Goal: Transaction & Acquisition: Purchase product/service

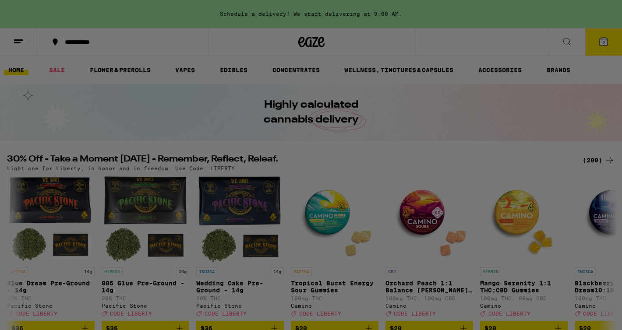
click at [566, 42] on div at bounding box center [311, 165] width 622 height 330
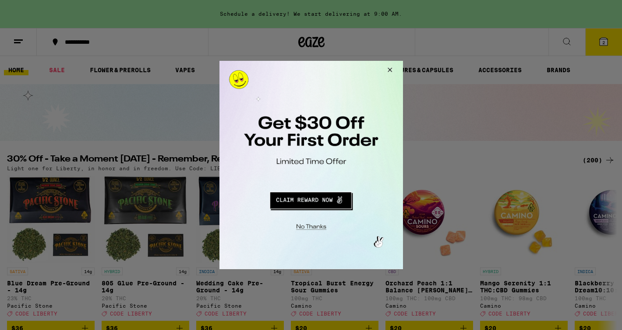
click at [390, 69] on button "Close Modal" at bounding box center [388, 71] width 24 height 21
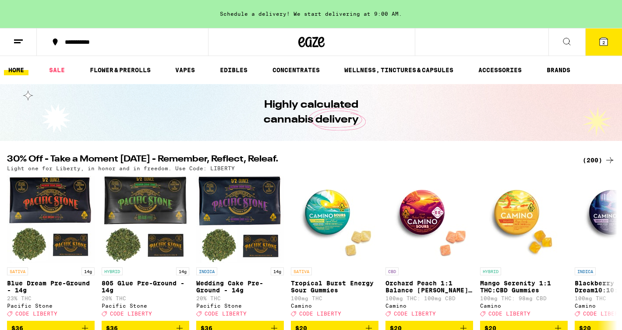
click at [571, 41] on icon at bounding box center [566, 41] width 11 height 11
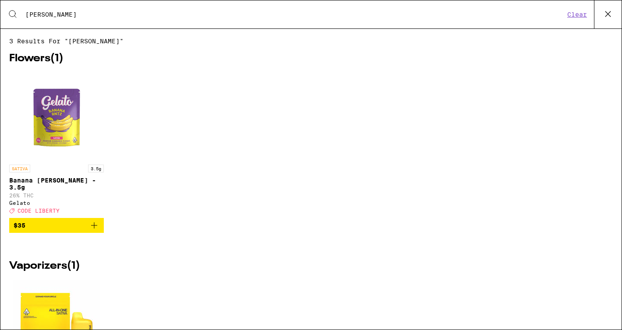
drag, startPoint x: 38, startPoint y: 14, endPoint x: 20, endPoint y: 14, distance: 17.9
click at [21, 14] on div "Search for Products [PERSON_NAME]" at bounding box center [291, 15] width 546 height 8
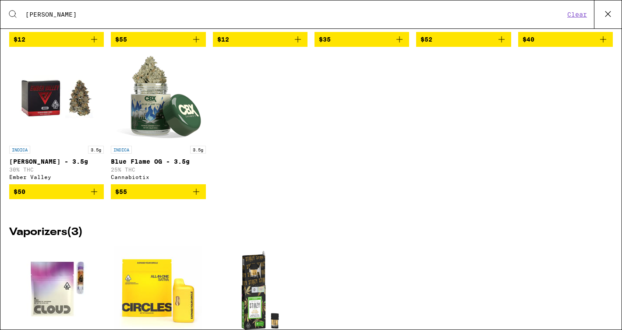
scroll to position [178, 0]
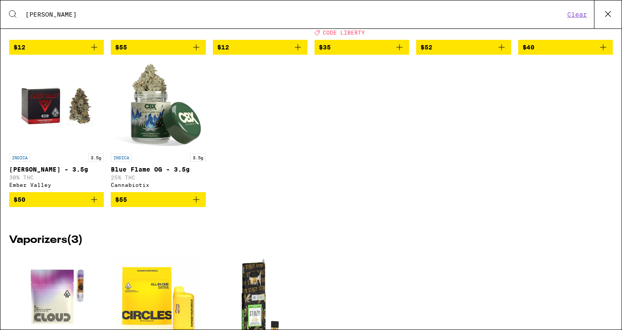
type input "[PERSON_NAME]"
click at [27, 188] on div "Ember Valley" at bounding box center [56, 185] width 95 height 6
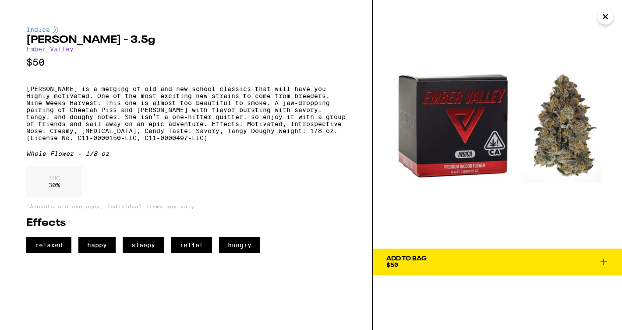
click at [384, 257] on button "Add To Bag $50" at bounding box center [497, 262] width 249 height 26
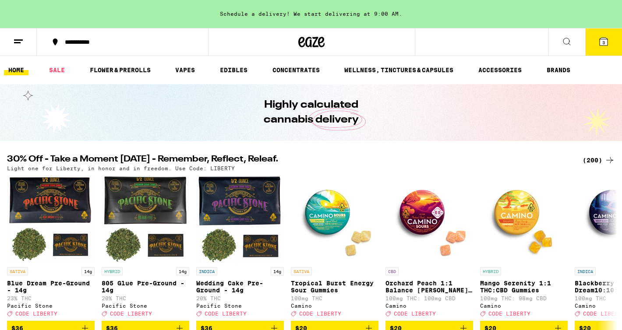
click at [564, 46] on button at bounding box center [566, 42] width 37 height 28
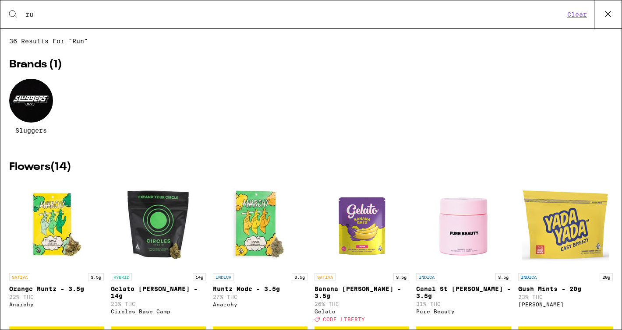
type input "r"
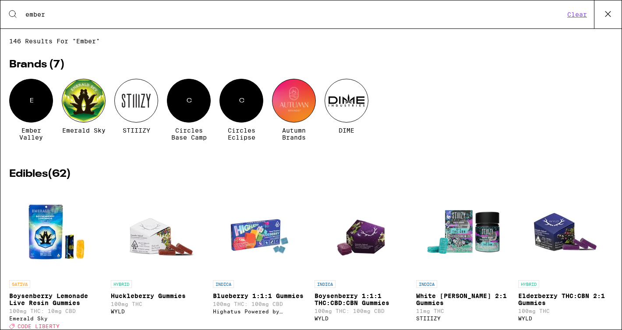
type input "ember"
click at [29, 106] on div "E" at bounding box center [31, 101] width 44 height 44
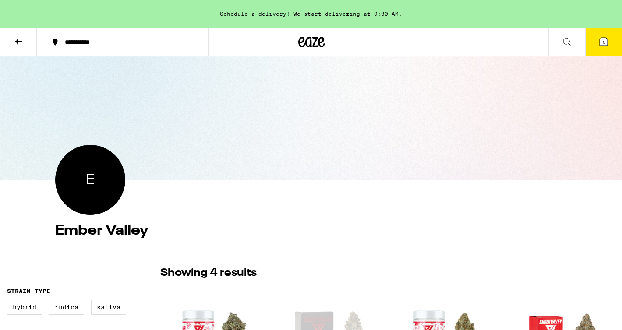
click at [21, 40] on icon at bounding box center [18, 41] width 11 height 11
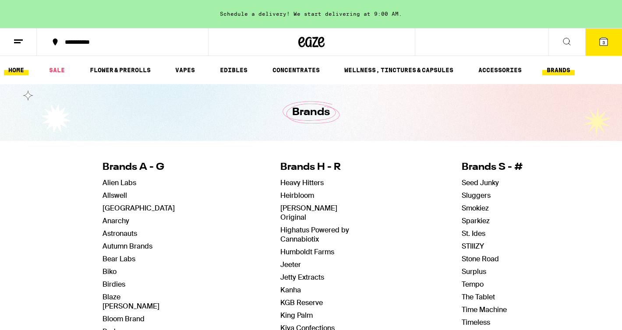
click at [14, 68] on link "HOME" at bounding box center [16, 70] width 25 height 11
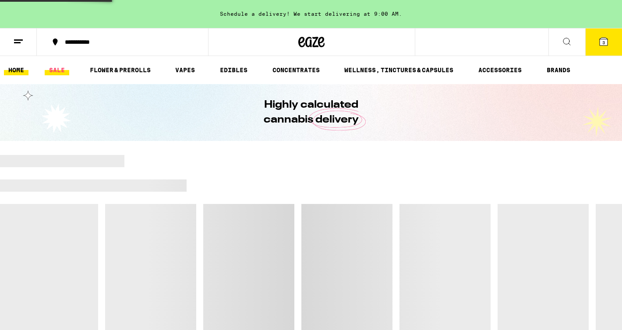
click at [56, 69] on link "SALE" at bounding box center [57, 70] width 25 height 11
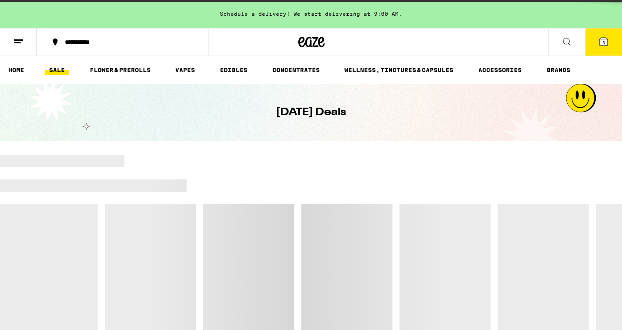
scroll to position [45, 0]
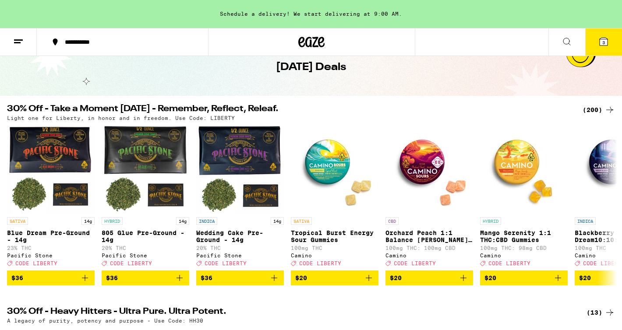
click at [568, 39] on icon at bounding box center [566, 41] width 11 height 11
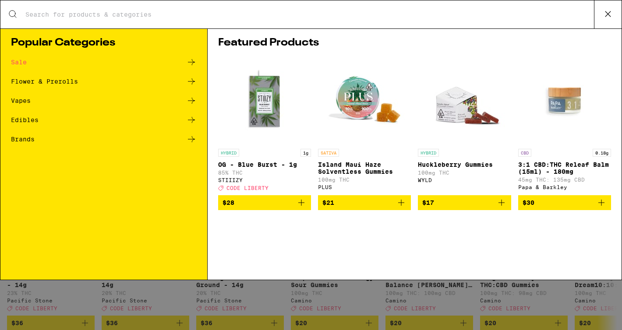
scroll to position [0, 0]
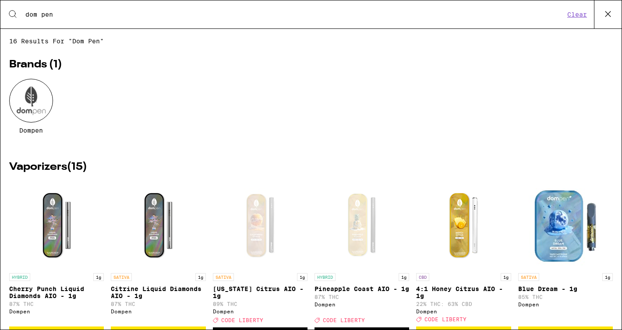
type input "dom pen"
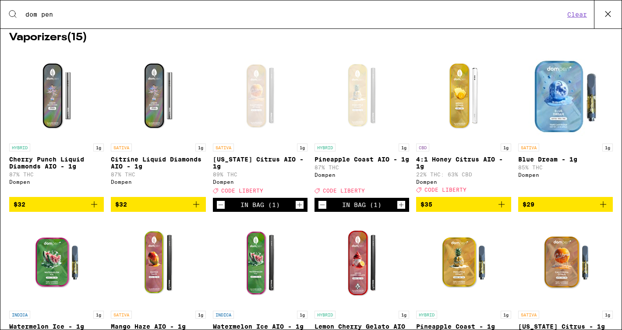
scroll to position [140, 0]
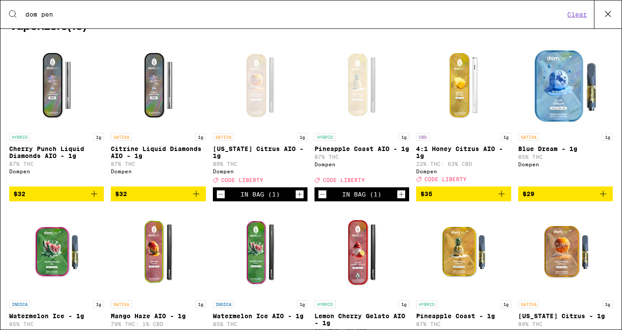
click at [218, 200] on icon "Decrement" at bounding box center [221, 194] width 8 height 11
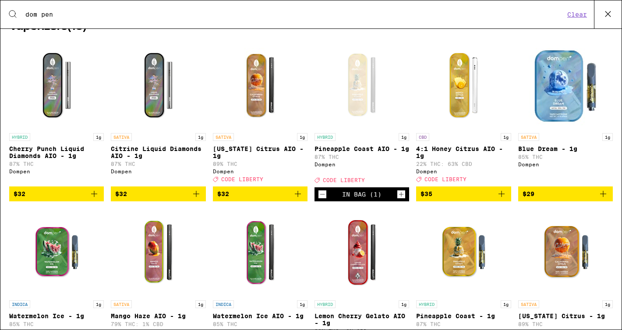
click at [320, 200] on icon "Decrement" at bounding box center [322, 194] width 8 height 11
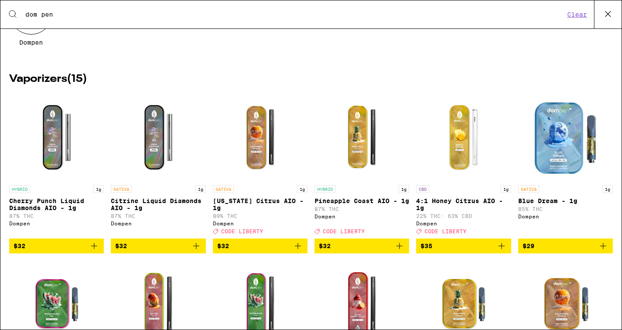
scroll to position [96, 0]
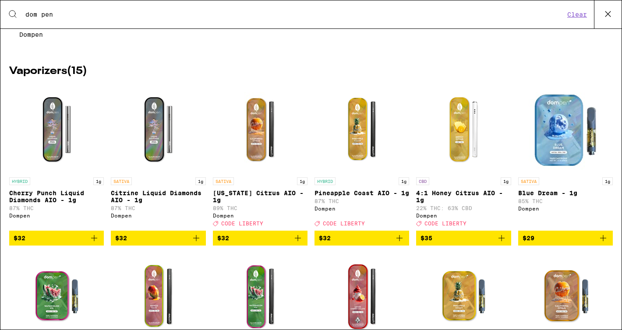
click at [293, 243] on icon "Add to bag" at bounding box center [297, 238] width 11 height 11
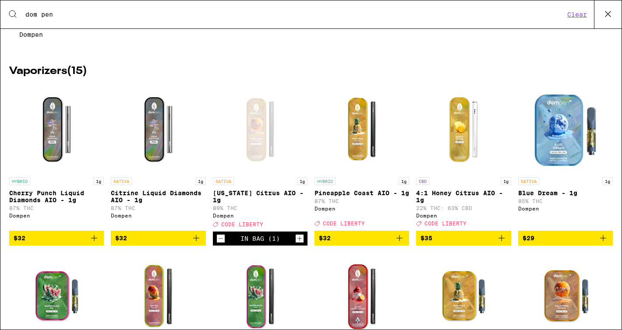
click at [399, 241] on icon "Add to bag" at bounding box center [399, 238] width 6 height 6
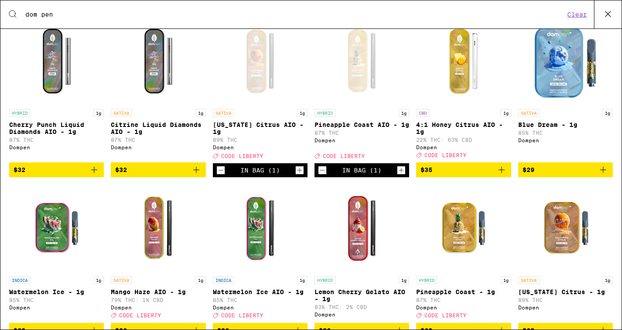
scroll to position [235, 0]
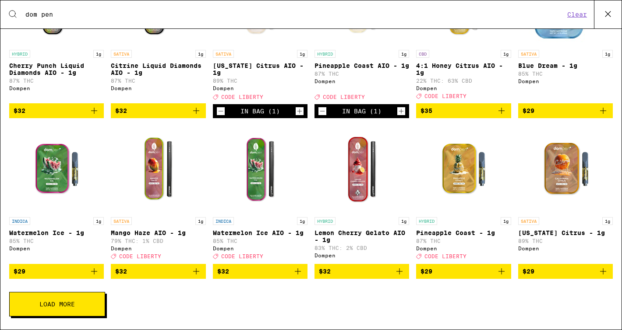
click at [302, 268] on icon "Add to bag" at bounding box center [297, 271] width 11 height 11
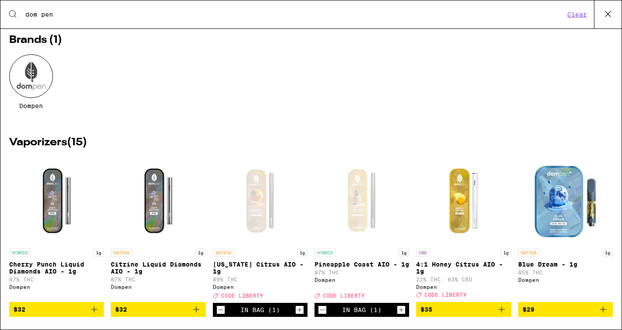
scroll to position [0, 0]
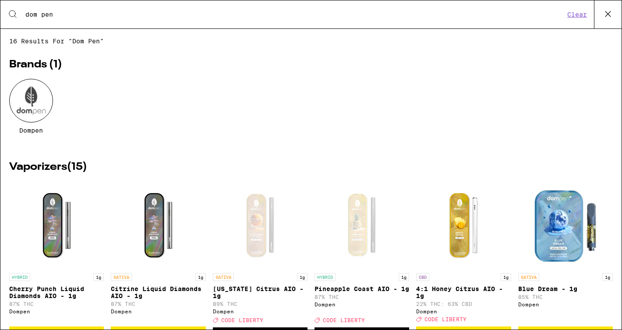
click at [601, 14] on icon at bounding box center [607, 13] width 13 height 13
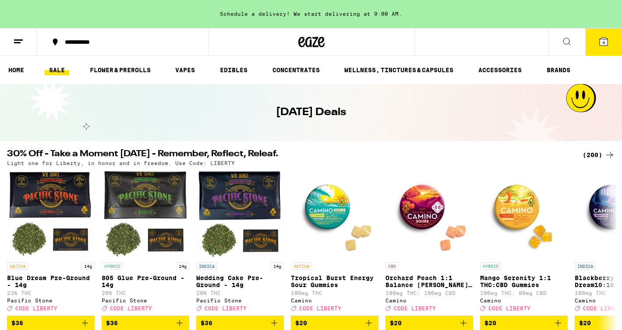
click at [600, 45] on icon at bounding box center [603, 42] width 8 height 8
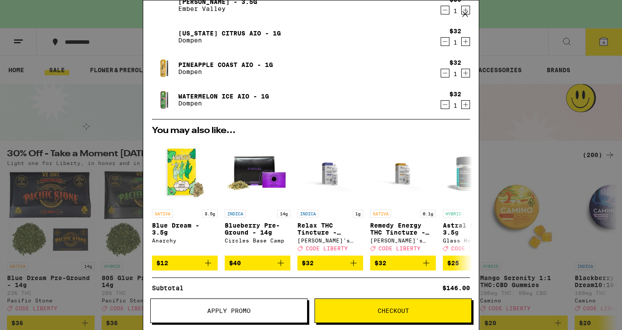
scroll to position [113, 0]
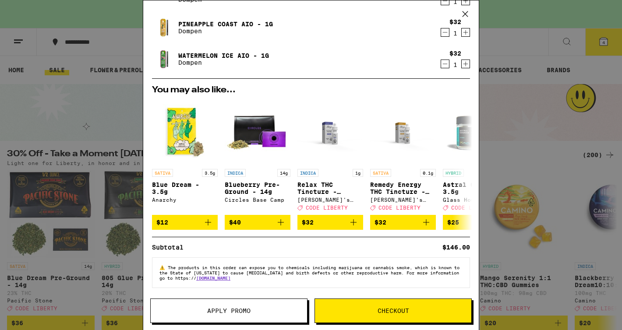
click at [249, 305] on button "Apply Promo" at bounding box center [228, 311] width 157 height 25
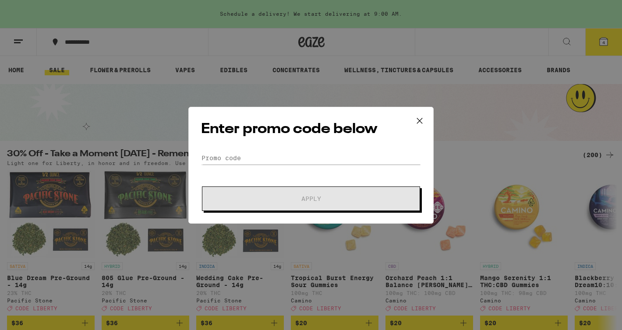
click at [298, 146] on div "Enter promo code below Promo Code Apply" at bounding box center [310, 165] width 245 height 117
click at [283, 159] on input "Promo Code" at bounding box center [311, 157] width 220 height 13
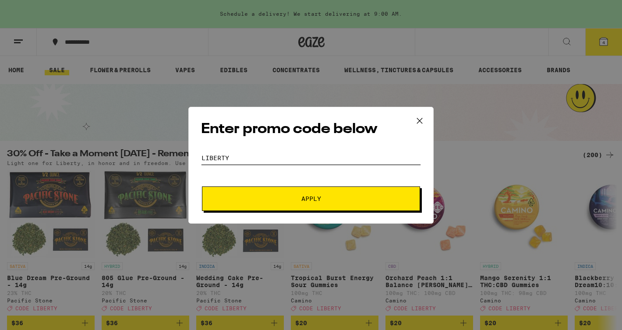
type input "LIBERTY"
click at [310, 194] on button "Apply" at bounding box center [311, 199] width 218 height 25
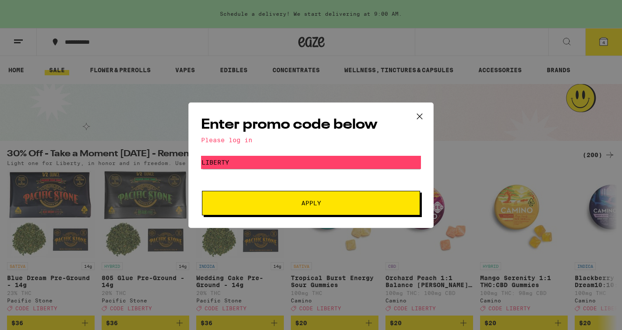
click at [322, 202] on span "Apply" at bounding box center [311, 203] width 158 height 6
click at [420, 113] on icon at bounding box center [419, 116] width 13 height 13
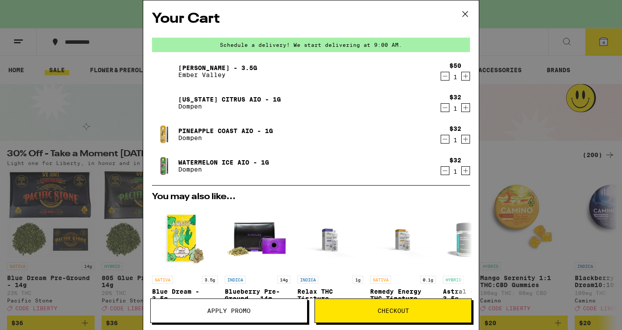
click at [463, 14] on icon at bounding box center [464, 13] width 13 height 13
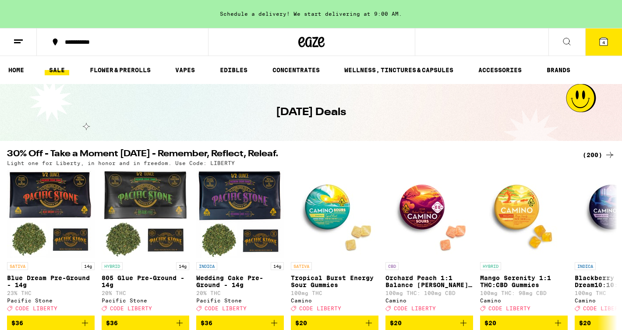
click at [598, 37] on icon at bounding box center [603, 41] width 11 height 11
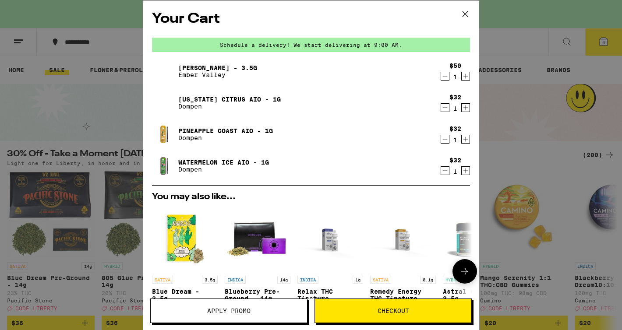
scroll to position [113, 0]
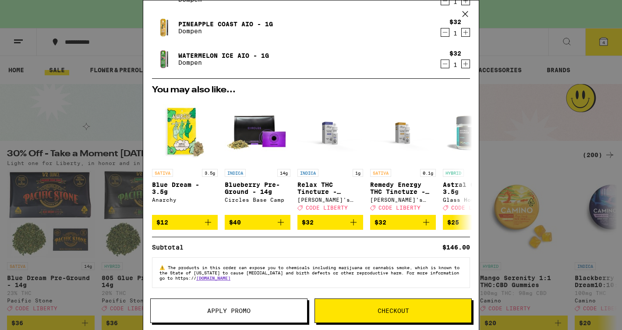
click at [249, 309] on span "Apply Promo" at bounding box center [228, 311] width 43 height 6
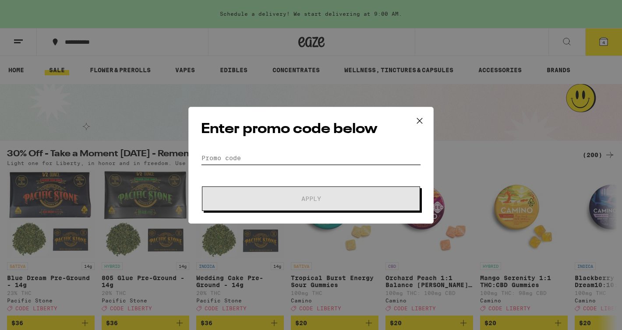
click at [241, 162] on input "Promo Code" at bounding box center [311, 157] width 220 height 13
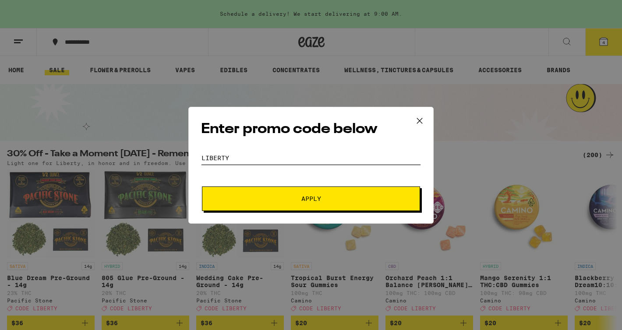
type input "LIBERTY"
click at [221, 198] on button "Apply" at bounding box center [311, 199] width 218 height 25
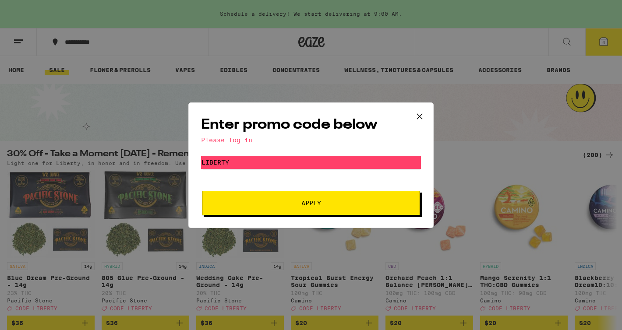
click at [419, 118] on icon at bounding box center [419, 116] width 13 height 13
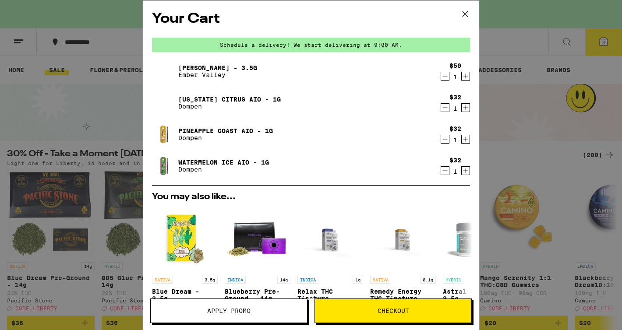
click at [467, 13] on icon at bounding box center [464, 13] width 13 height 13
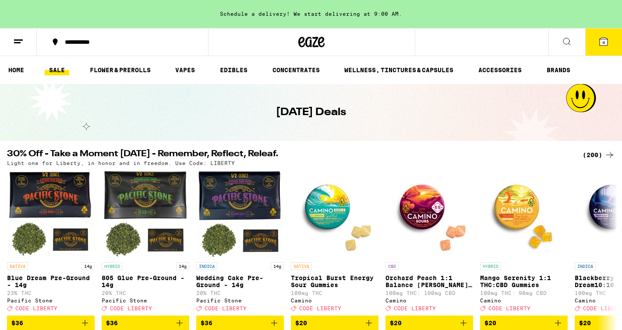
click at [18, 43] on icon at bounding box center [18, 41] width 11 height 11
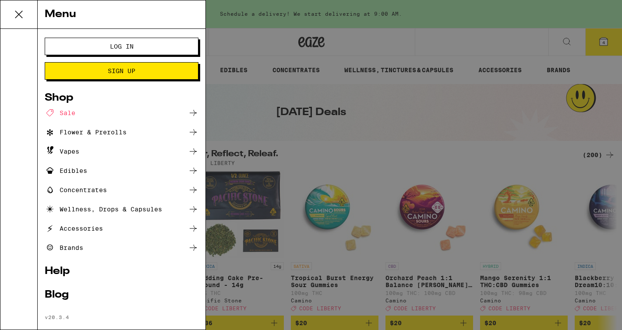
click at [134, 47] on span "Log In" at bounding box center [121, 46] width 83 height 6
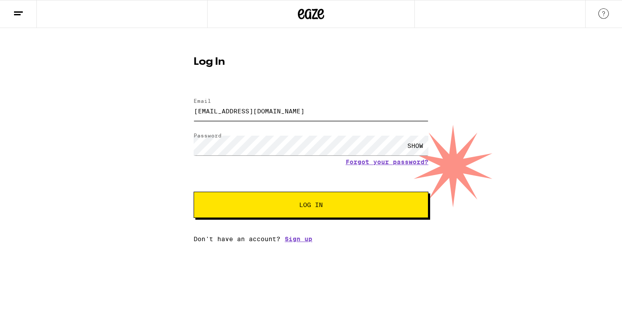
click at [282, 113] on input "[EMAIL_ADDRESS][DOMAIN_NAME]" at bounding box center [311, 111] width 235 height 20
drag, startPoint x: 282, startPoint y: 114, endPoint x: 157, endPoint y: 111, distance: 125.7
click at [157, 111] on div "Log In Email Email [EMAIL_ADDRESS][DOMAIN_NAME] Password Password SHOW Forgot y…" at bounding box center [311, 135] width 622 height 215
type input "[EMAIL_ADDRESS][DOMAIN_NAME]"
click at [150, 141] on div "Log In Email Email [EMAIL_ADDRESS][DOMAIN_NAME] Password Password SHOW Forgot y…" at bounding box center [311, 135] width 622 height 215
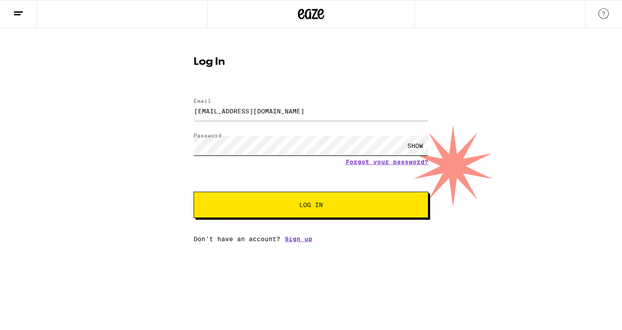
click at [194, 192] on button "Log In" at bounding box center [311, 205] width 235 height 26
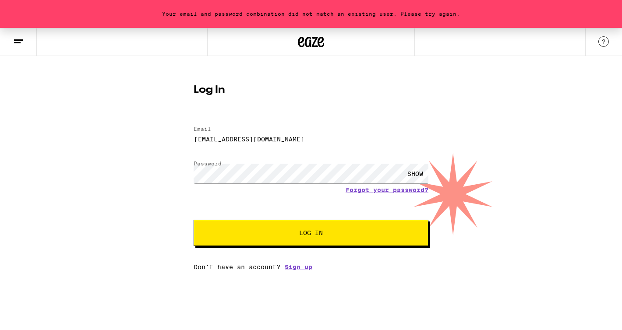
click at [186, 147] on div "Log In Email Email [EMAIL_ADDRESS][DOMAIN_NAME] Password Password SHOW Forgot y…" at bounding box center [311, 174] width 252 height 193
click at [141, 171] on div "Your email and password combination did not match an existing user. Please try …" at bounding box center [311, 149] width 622 height 243
click at [194, 220] on button "Log In" at bounding box center [311, 233] width 235 height 26
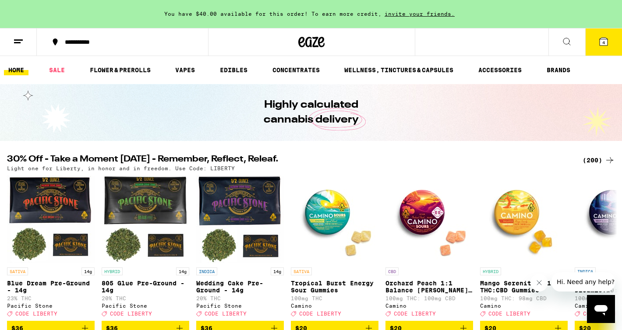
click at [597, 40] on button "4" at bounding box center [603, 41] width 37 height 27
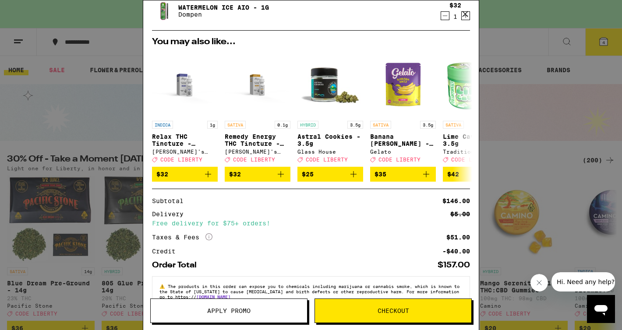
scroll to position [180, 0]
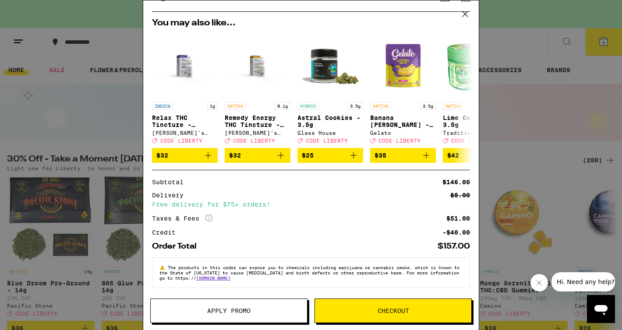
click at [230, 316] on button "Apply Promo" at bounding box center [228, 311] width 157 height 25
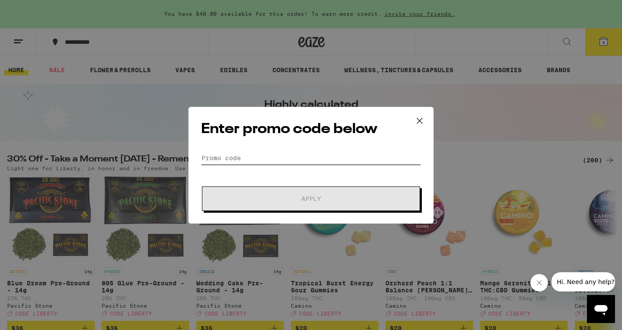
click at [283, 159] on input "Promo Code" at bounding box center [311, 157] width 220 height 13
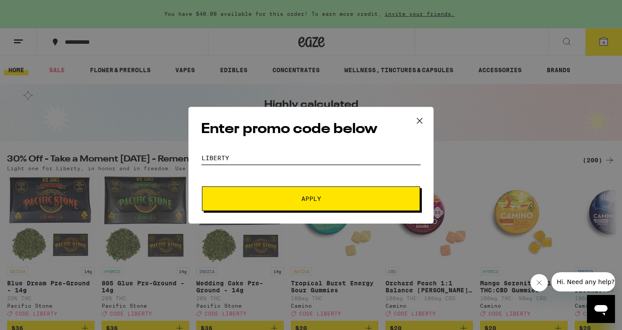
type input "LIBERTY"
click at [285, 193] on button "Apply" at bounding box center [311, 199] width 218 height 25
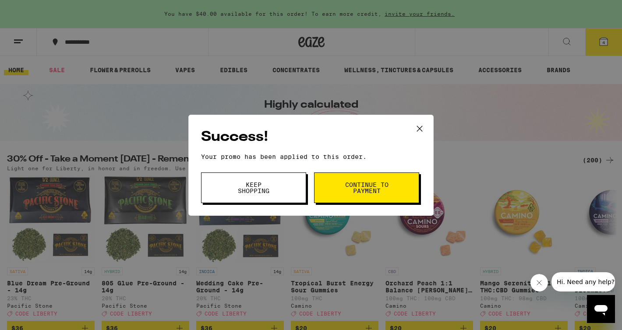
click at [341, 186] on button "Continue to payment" at bounding box center [366, 187] width 105 height 31
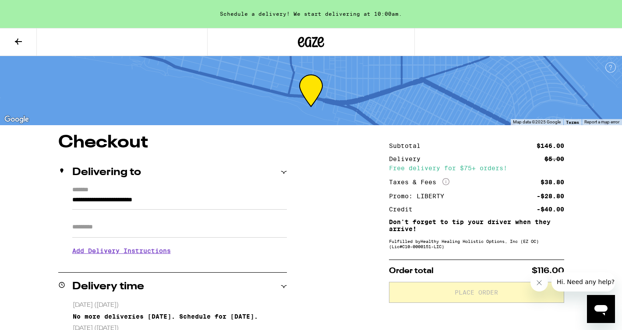
click at [538, 282] on icon "Close message from company" at bounding box center [539, 283] width 4 height 4
